Goal: Use online tool/utility: Utilize a website feature to perform a specific function

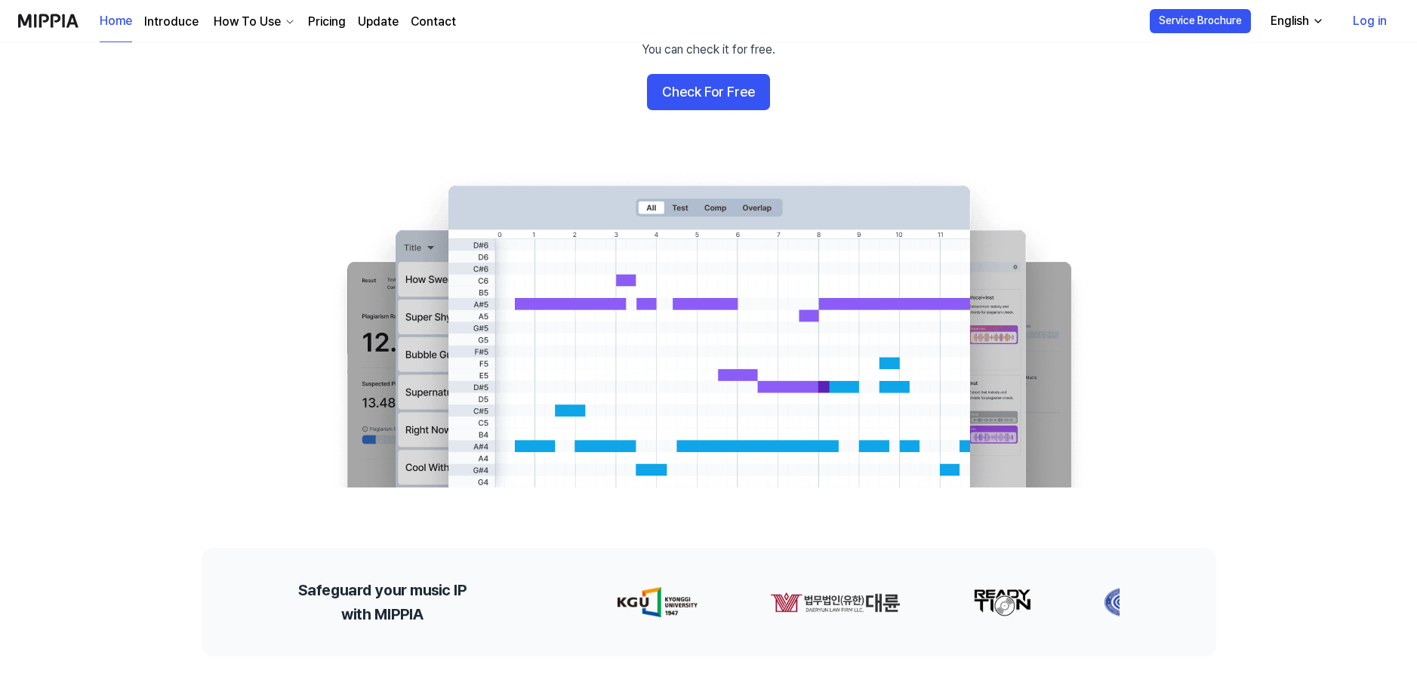
scroll to position [165, 0]
click at [1310, 21] on div "English" at bounding box center [1290, 21] width 45 height 18
click at [1016, 86] on 배너 "AI Music Plagiarism Checker Do you need a plagiarism check before releasing an …" at bounding box center [708, 212] width 1087 height 549
click at [261, 23] on div "How To Use" at bounding box center [247, 22] width 73 height 18
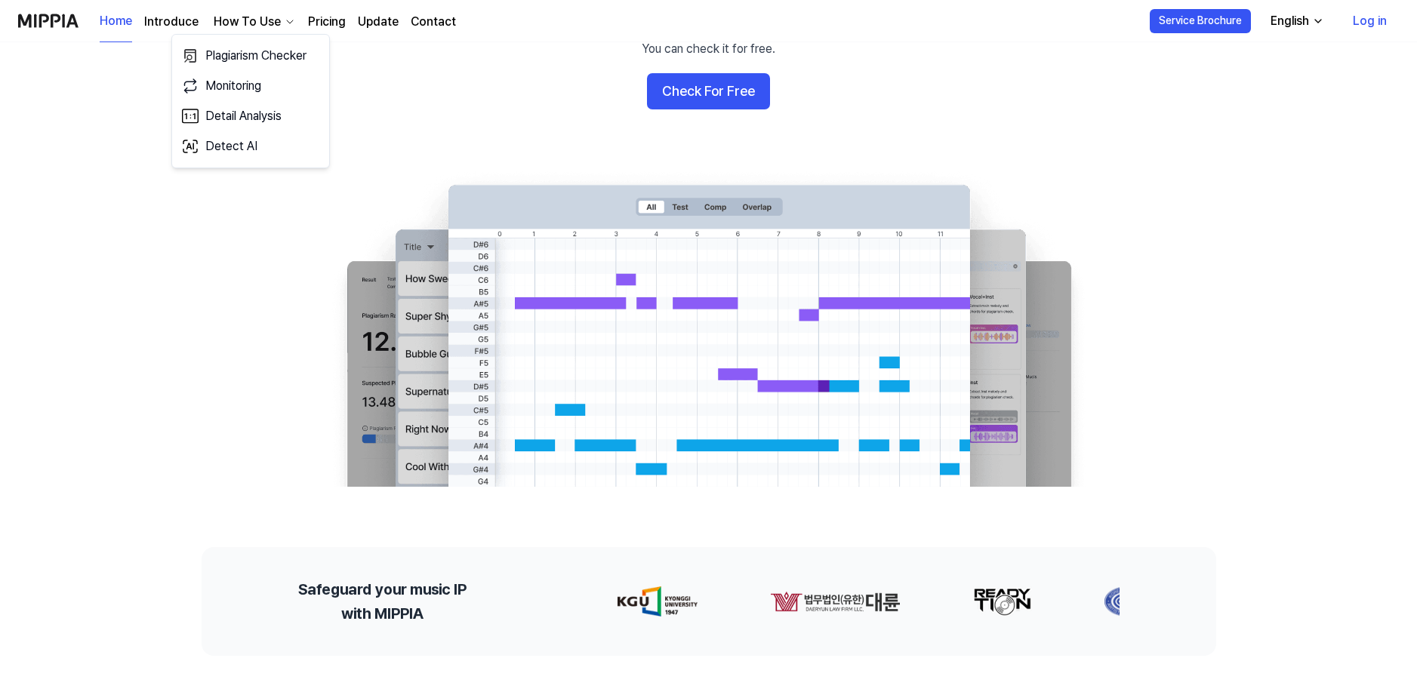
click at [317, 23] on link "Pricing" at bounding box center [327, 22] width 38 height 18
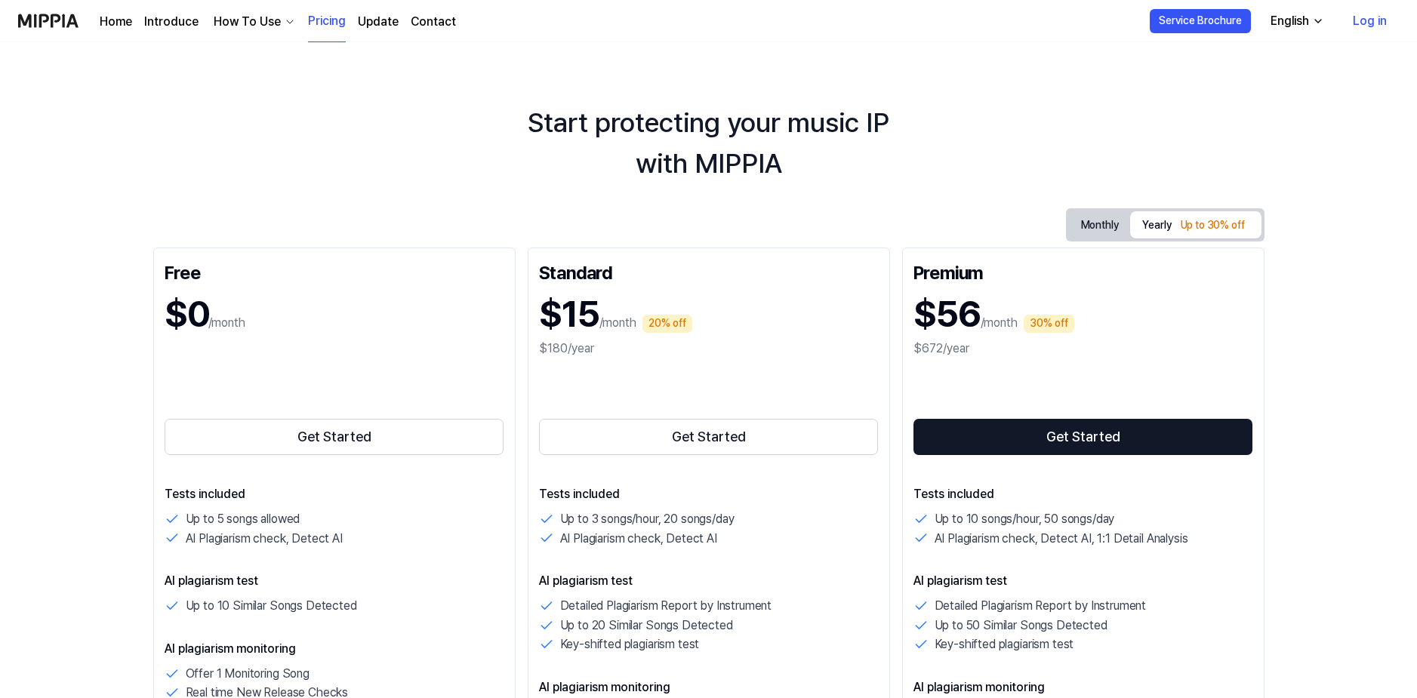
click at [1098, 223] on button "Monthly" at bounding box center [1100, 225] width 62 height 23
click at [1268, 20] on div "English" at bounding box center [1290, 21] width 45 height 18
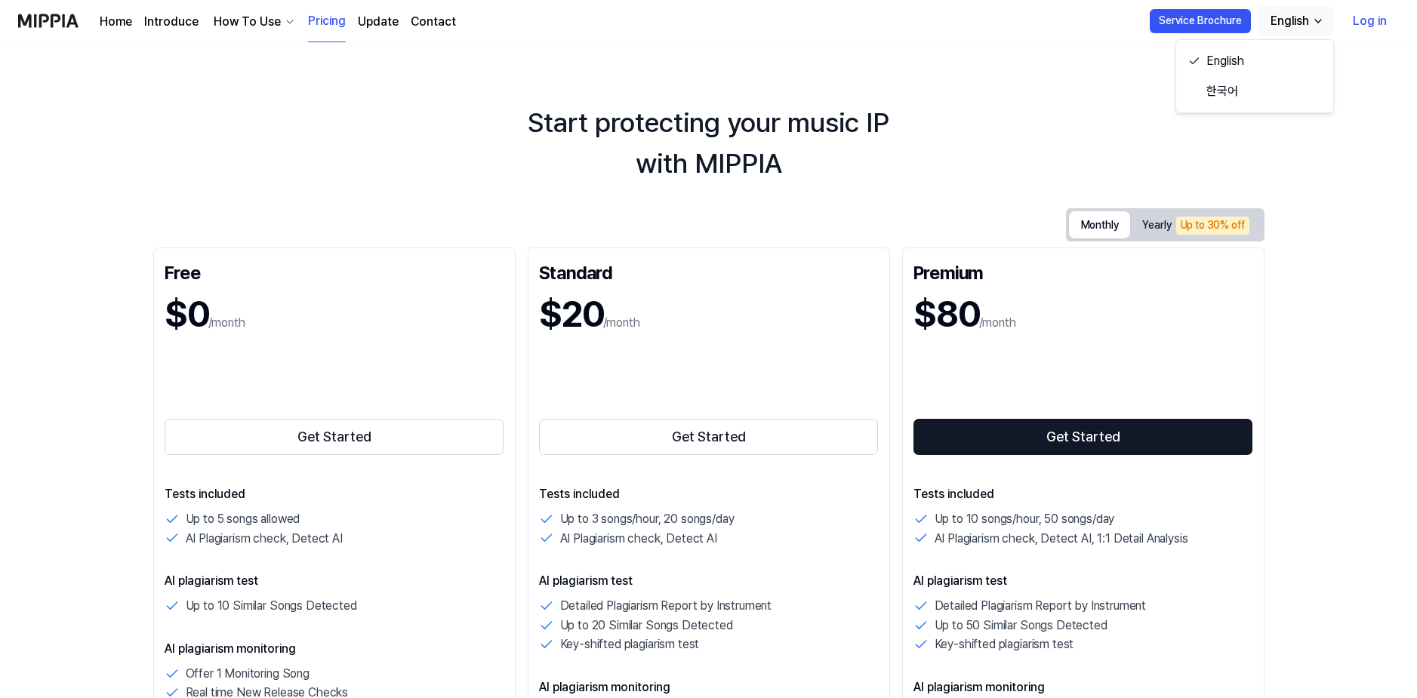
click at [1354, 20] on link "Log in" at bounding box center [1370, 21] width 58 height 42
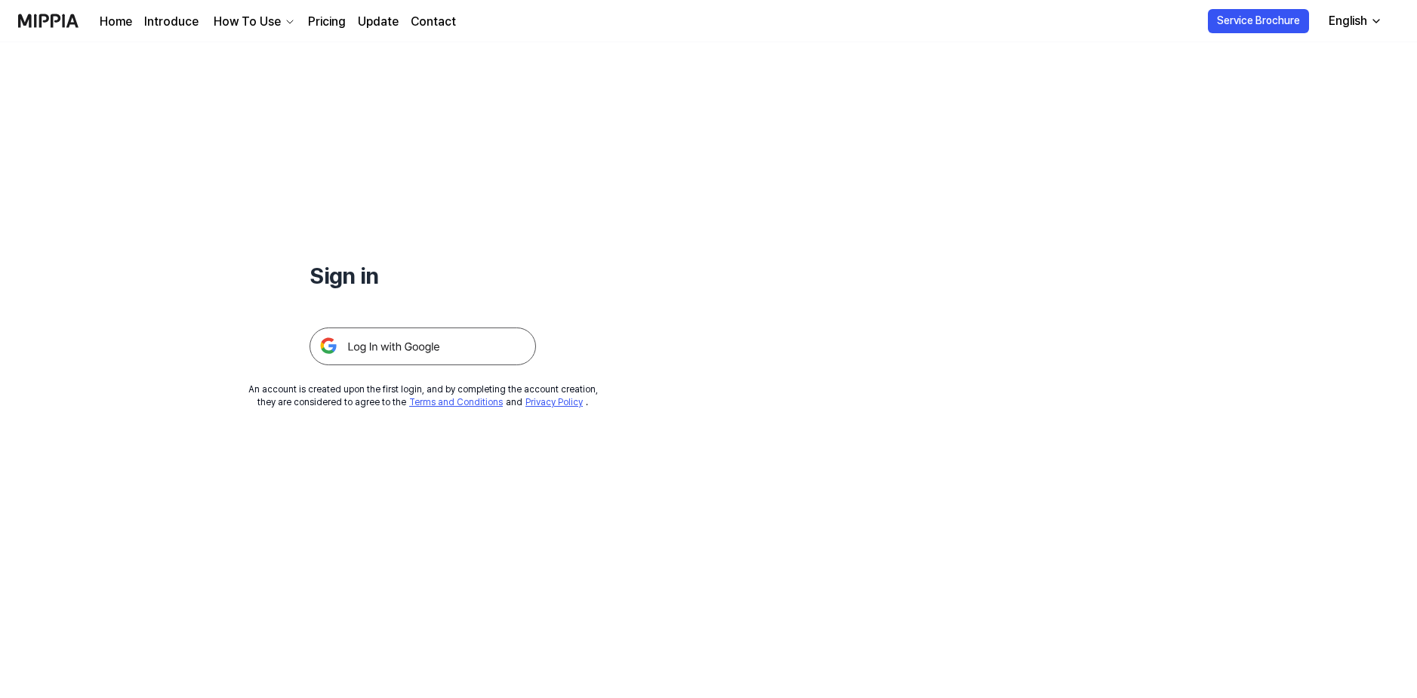
click at [452, 353] on img at bounding box center [423, 347] width 226 height 38
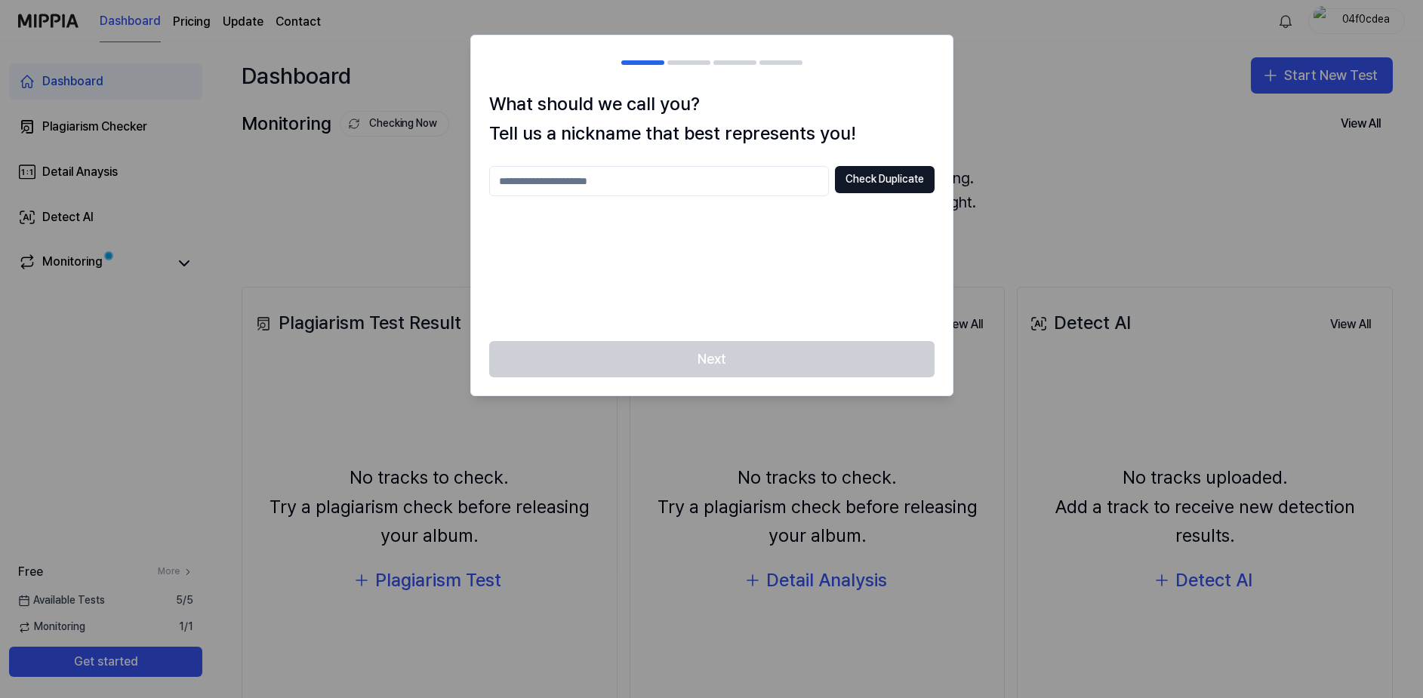
click at [709, 178] on input "text" at bounding box center [659, 181] width 340 height 30
type input "*******"
click at [904, 184] on button "Check Duplicate" at bounding box center [885, 179] width 100 height 27
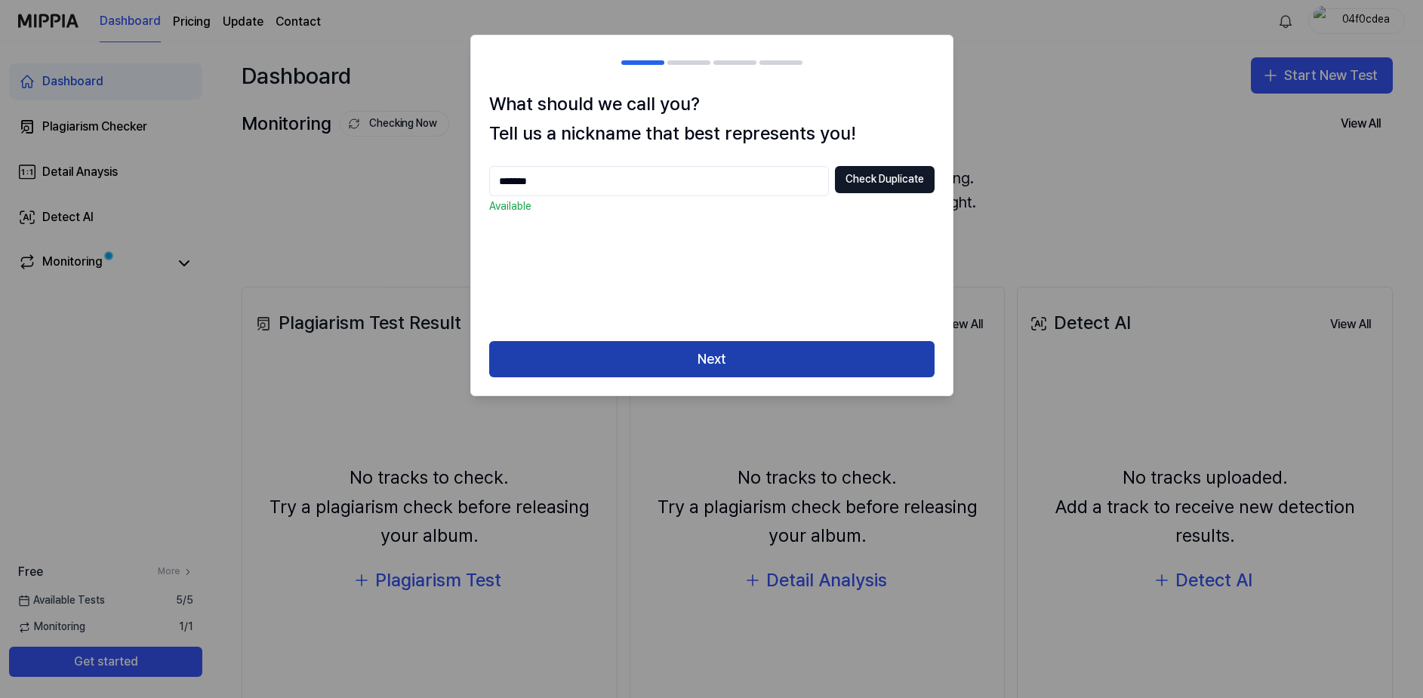
click at [743, 355] on button "Next" at bounding box center [711, 359] width 445 height 36
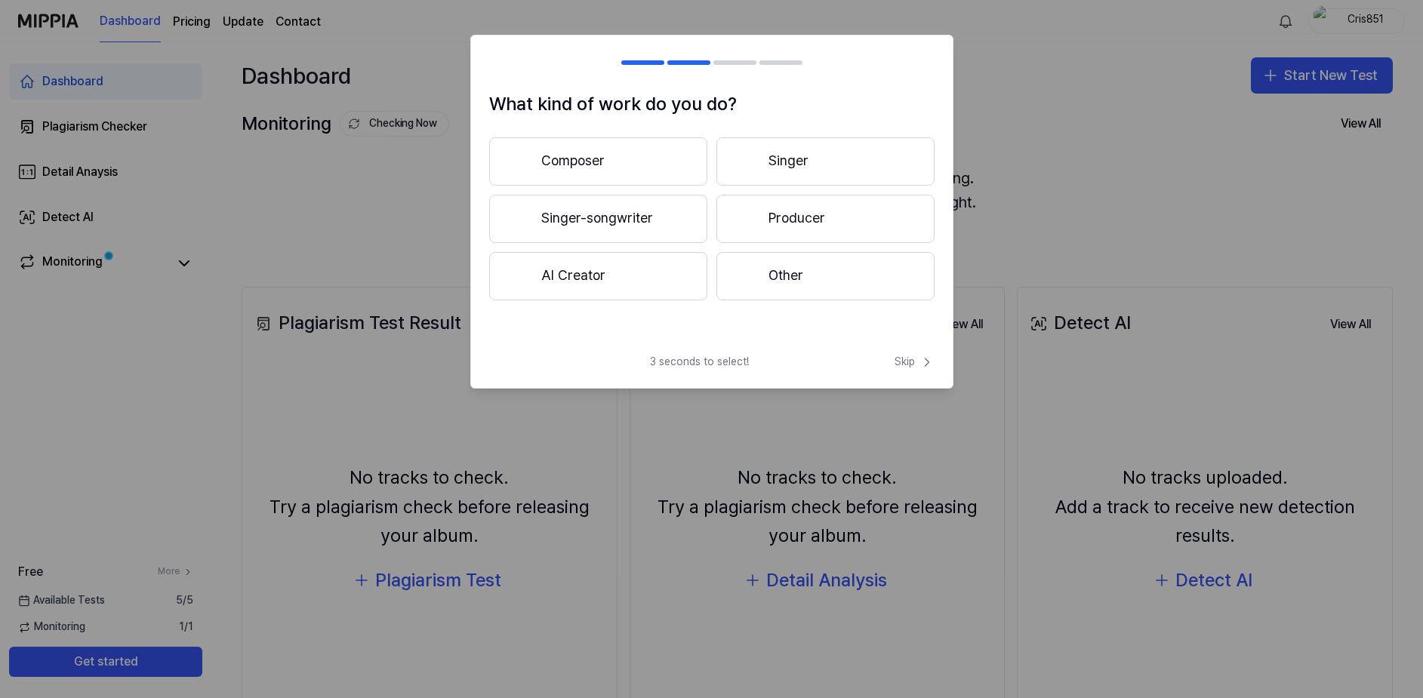
click at [673, 158] on button "Composer" at bounding box center [598, 161] width 218 height 48
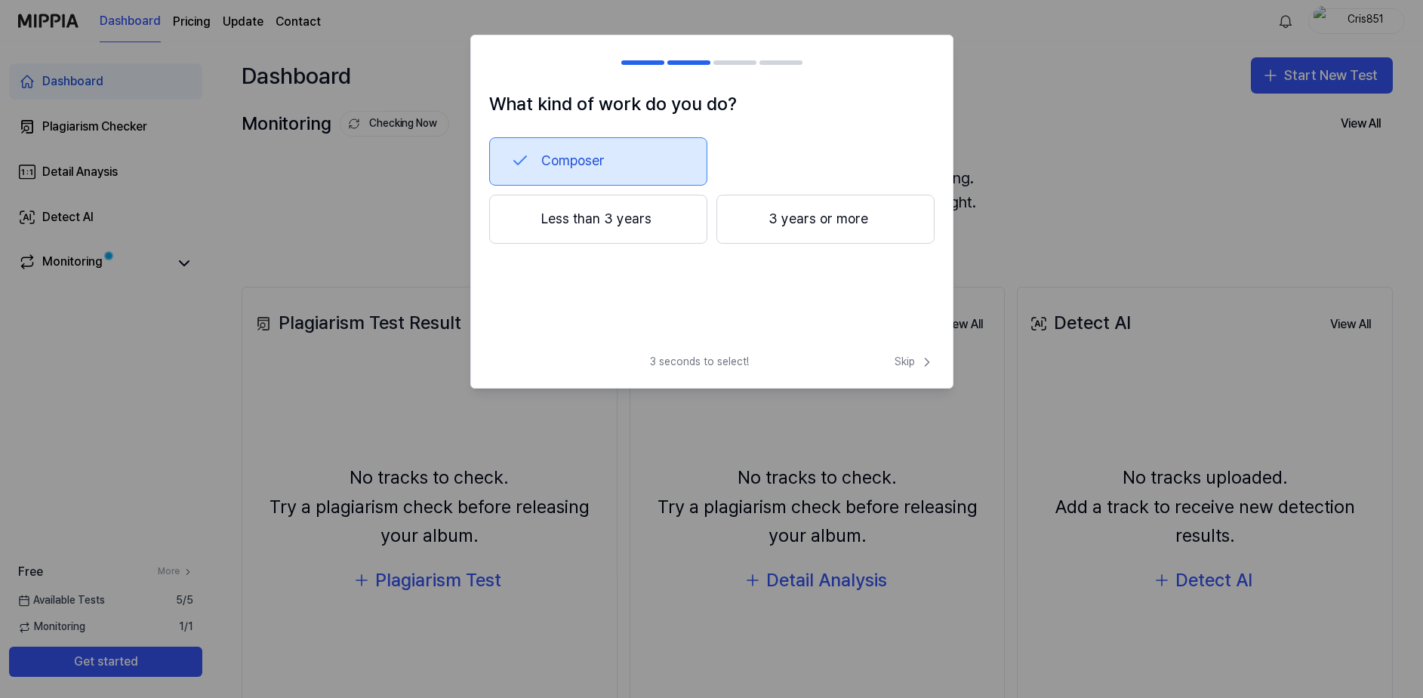
click at [788, 226] on button "3 years or more" at bounding box center [825, 220] width 218 height 50
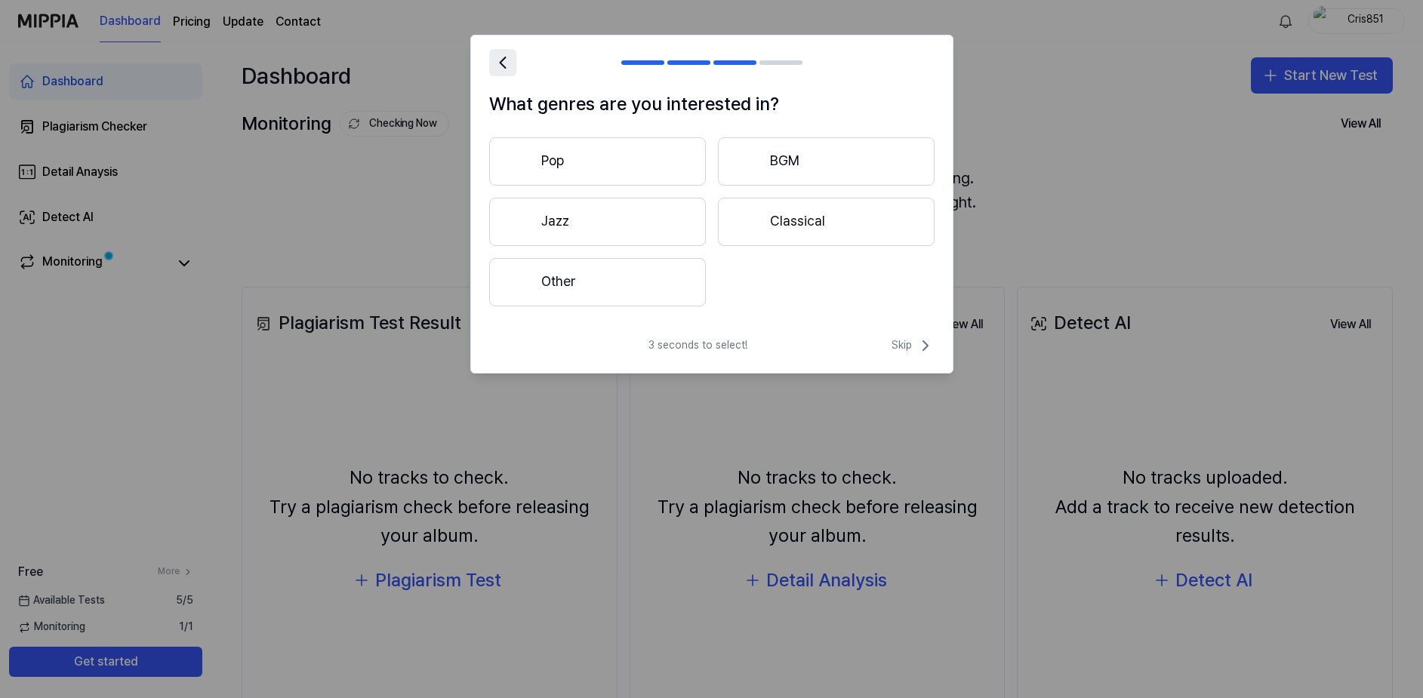
click at [505, 66] on icon at bounding box center [502, 62] width 21 height 21
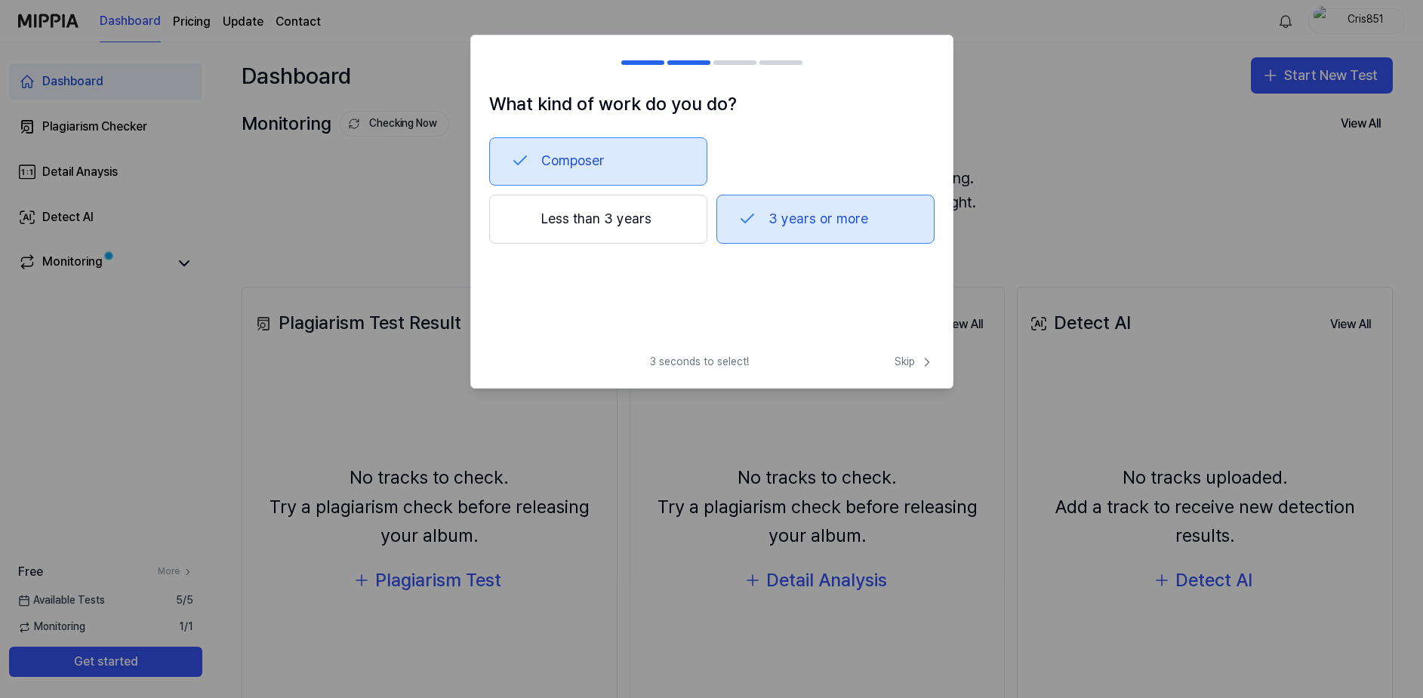
drag, startPoint x: 740, startPoint y: 60, endPoint x: 733, endPoint y: 63, distance: 7.8
click at [740, 60] on div at bounding box center [734, 62] width 43 height 5
drag, startPoint x: 733, startPoint y: 63, endPoint x: 752, endPoint y: 85, distance: 28.9
click at [733, 63] on div at bounding box center [734, 62] width 43 height 5
click at [842, 230] on button "3 years or more" at bounding box center [825, 220] width 218 height 50
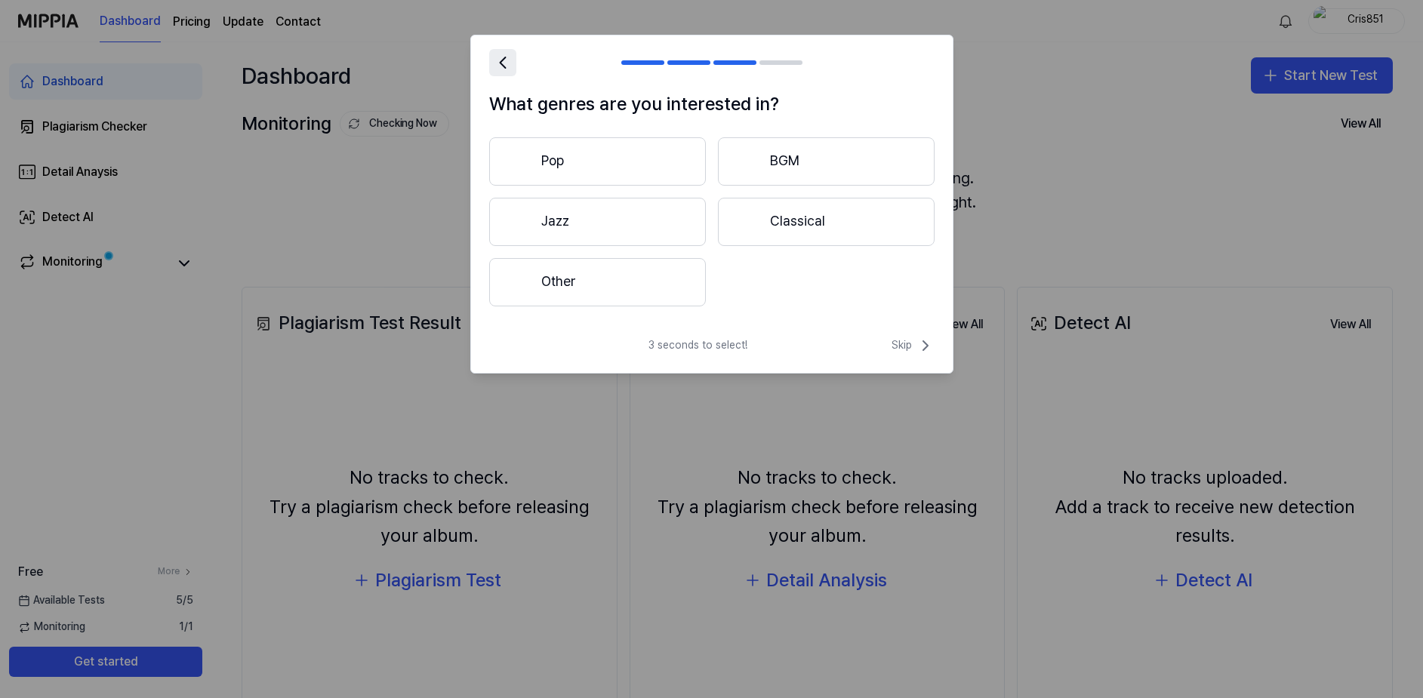
click at [510, 62] on icon at bounding box center [502, 62] width 21 height 21
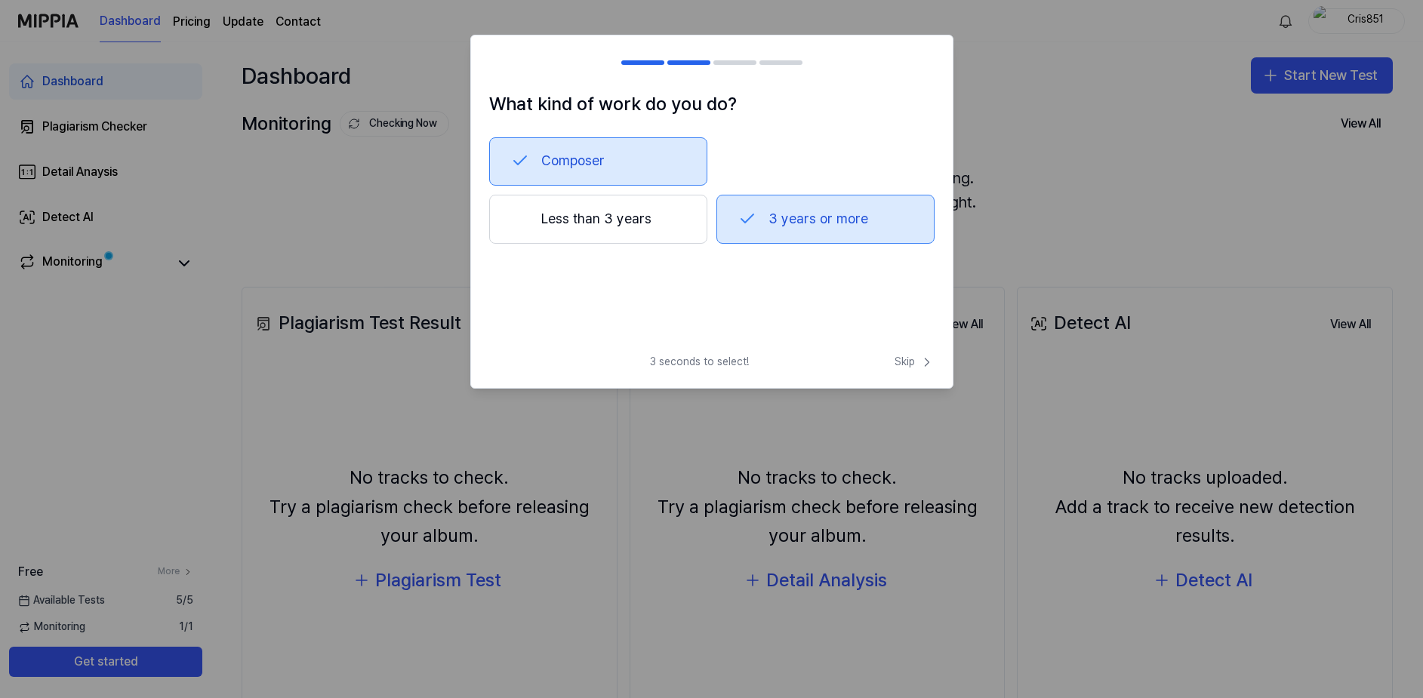
click at [808, 236] on button "3 years or more" at bounding box center [825, 220] width 218 height 50
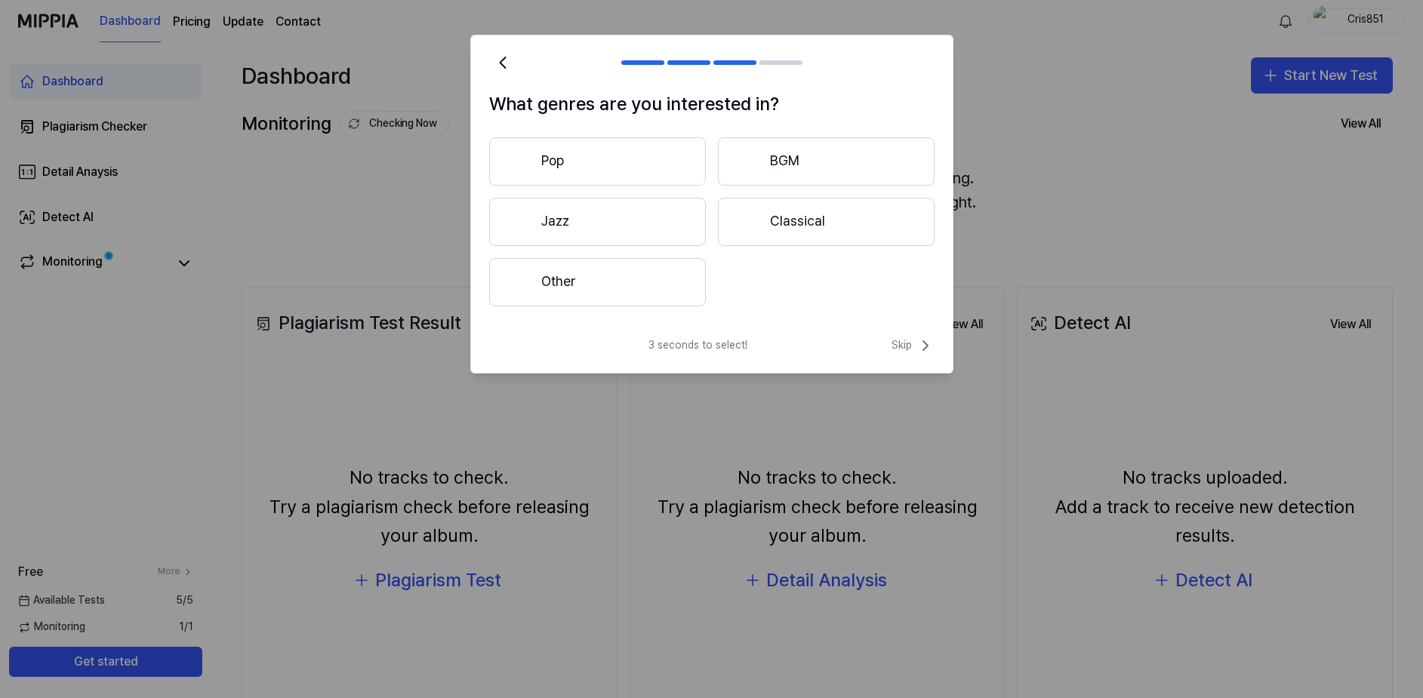
click at [636, 165] on button "Pop" at bounding box center [597, 161] width 217 height 48
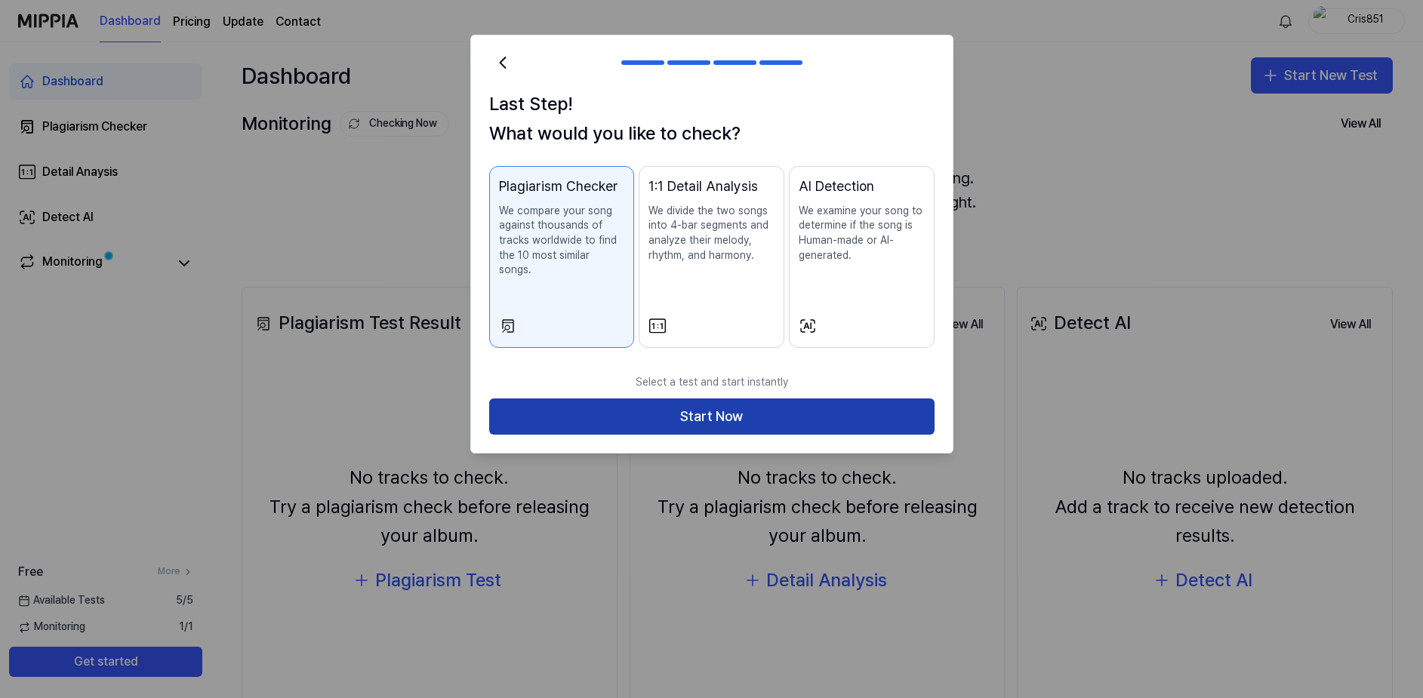
click at [784, 399] on button "Start Now" at bounding box center [711, 417] width 445 height 36
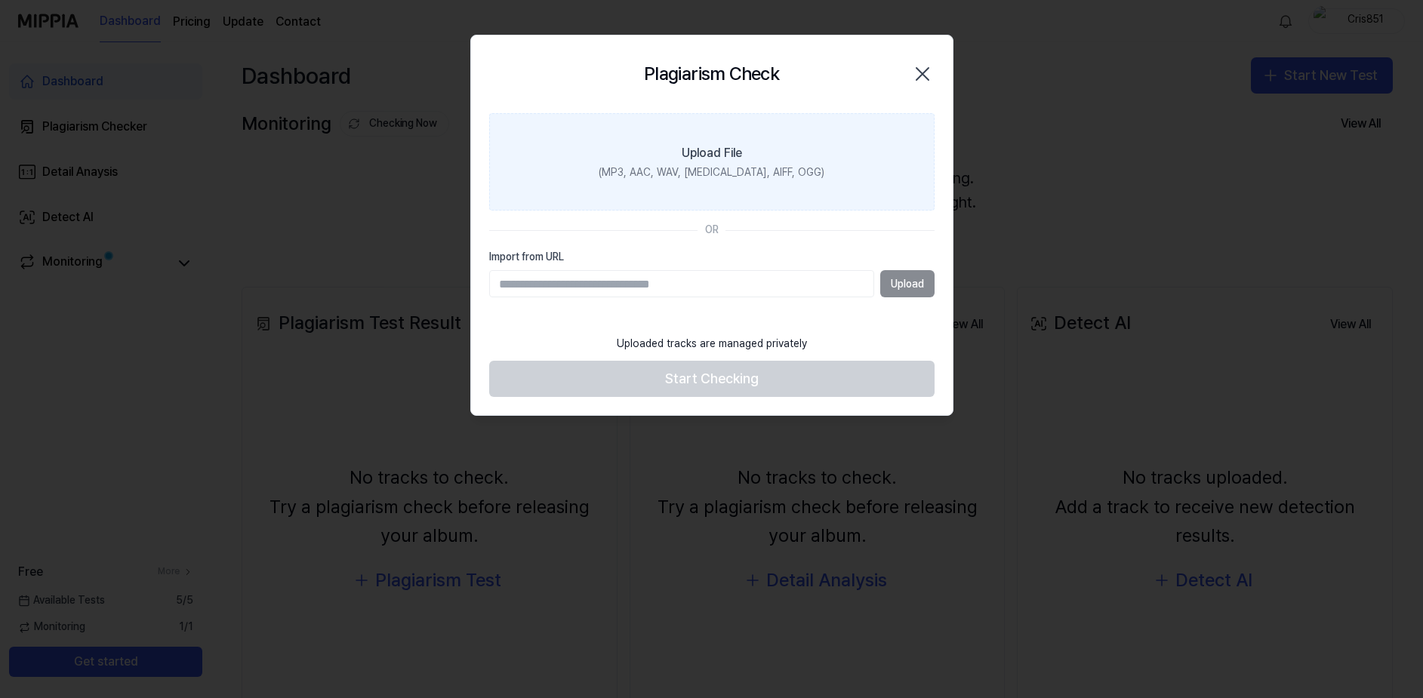
click at [762, 159] on label "Upload File (MP3, AAC, WAV, FLAC, AIFF, OGG)" at bounding box center [711, 162] width 445 height 98
click at [0, 0] on input "Upload File (MP3, AAC, WAV, FLAC, AIFF, OGG)" at bounding box center [0, 0] width 0 height 0
